Goal: Navigation & Orientation: Find specific page/section

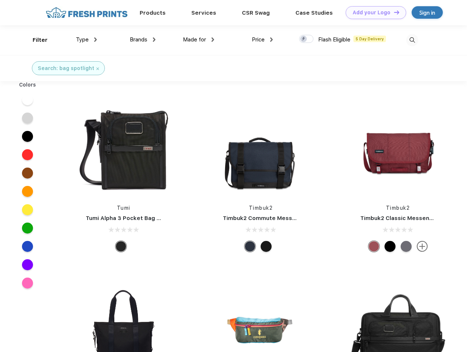
click at [373, 12] on link "Add your Logo Design Tool" at bounding box center [376, 12] width 61 height 13
click at [0, 0] on div "Design Tool" at bounding box center [0, 0] width 0 height 0
click at [394, 12] on link "Add your Logo Design Tool" at bounding box center [376, 12] width 61 height 13
click at [35, 40] on div "Filter" at bounding box center [40, 40] width 15 height 8
click at [87, 40] on span "Type" at bounding box center [82, 39] width 13 height 7
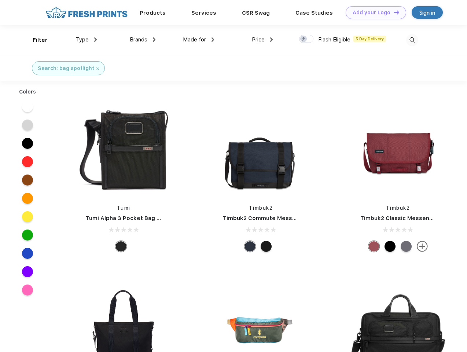
click at [143, 40] on span "Brands" at bounding box center [139, 39] width 18 height 7
click at [199, 40] on span "Made for" at bounding box center [194, 39] width 23 height 7
click at [263, 40] on span "Price" at bounding box center [258, 39] width 13 height 7
click at [307, 39] on div at bounding box center [306, 39] width 14 height 8
click at [304, 39] on input "checkbox" at bounding box center [301, 36] width 5 height 5
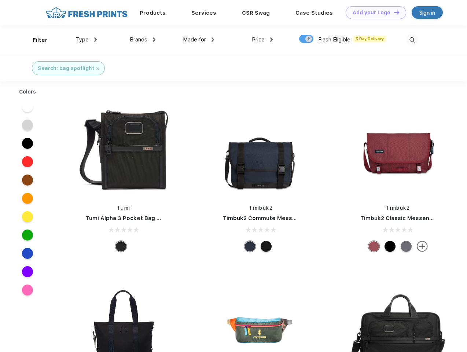
click at [412, 40] on img at bounding box center [412, 40] width 12 height 12
